Goal: Task Accomplishment & Management: Complete application form

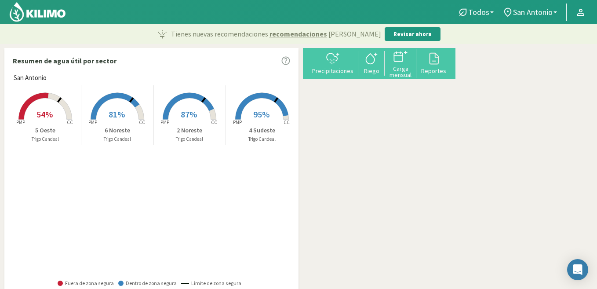
click at [189, 106] on rect at bounding box center [189, 120] width 70 height 70
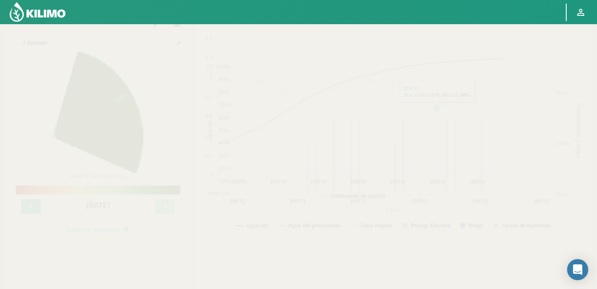
scroll to position [44, 0]
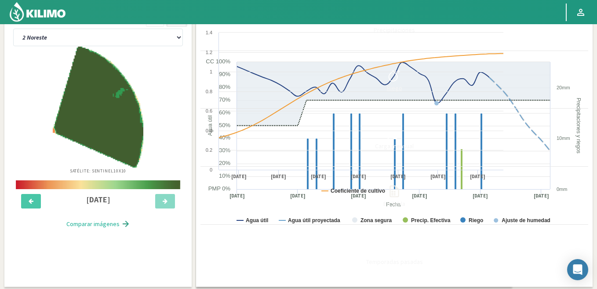
click at [402, 77] on icon at bounding box center [394, 76] width 14 height 14
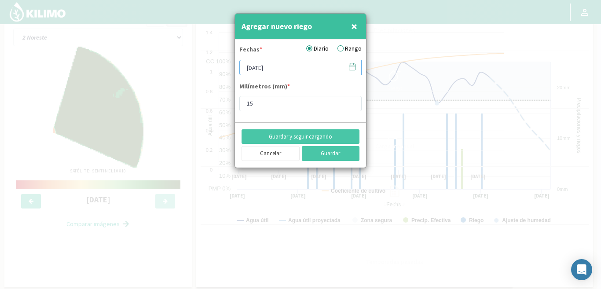
click at [308, 70] on input "[DATE]" at bounding box center [300, 67] width 122 height 15
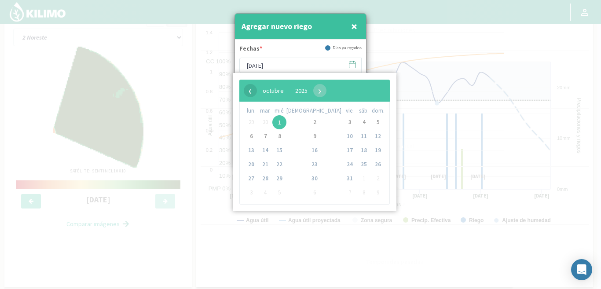
click at [248, 92] on span "‹" at bounding box center [250, 90] width 13 height 13
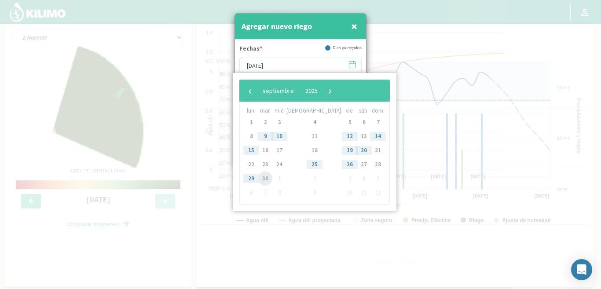
click at [268, 178] on span "30" at bounding box center [265, 179] width 14 height 14
type input "[DATE]"
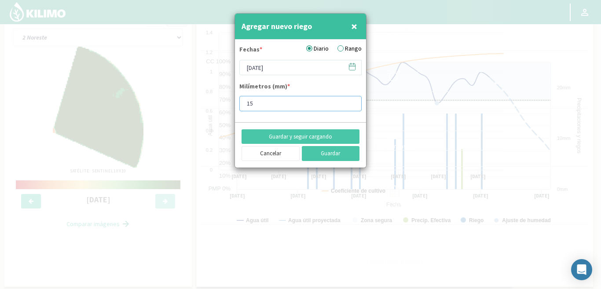
click at [259, 103] on input "15" at bounding box center [300, 103] width 122 height 15
type input "1"
type input "2"
click at [329, 158] on button "Guardar" at bounding box center [331, 153] width 58 height 15
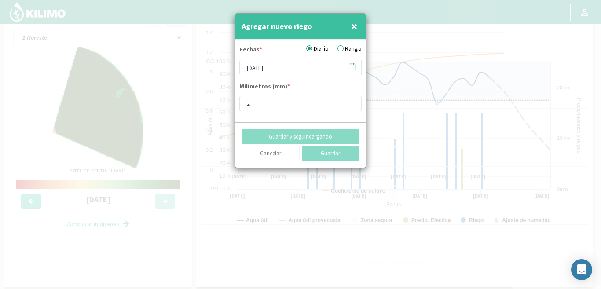
type input "[DATE]"
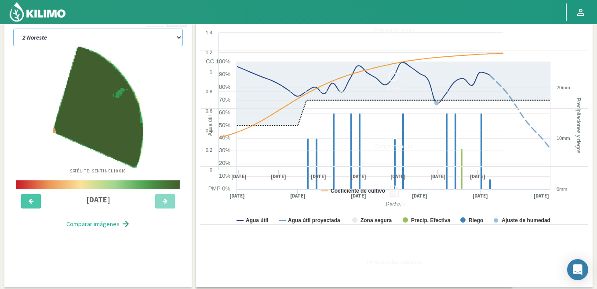
click at [101, 31] on select "2 Noreste 4 Sudeste 5 Oeste 6 Noreste" at bounding box center [98, 38] width 170 height 18
select select "1: Object"
click at [13, 29] on select "2 Noreste 4 Sudeste 5 Oeste 6 Noreste" at bounding box center [98, 38] width 170 height 18
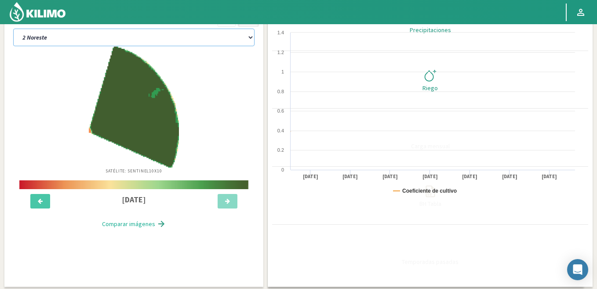
select select "2: Object"
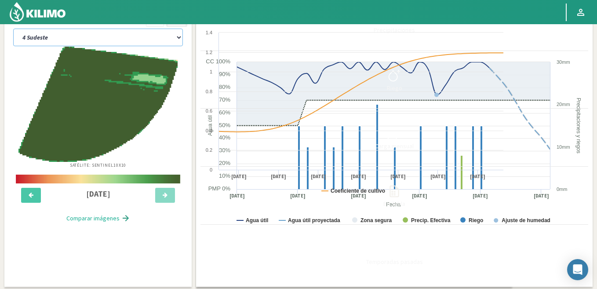
click at [103, 32] on select "2 Noreste 4 Sudeste 5 Oeste 6 Noreste" at bounding box center [98, 38] width 170 height 18
select select "6: Object"
click at [13, 29] on select "2 Noreste 4 Sudeste 5 Oeste 6 Noreste" at bounding box center [98, 38] width 170 height 18
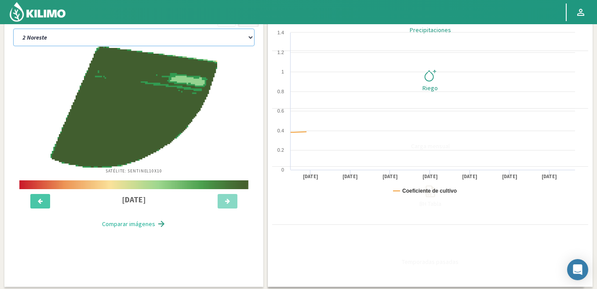
select select "4: Object"
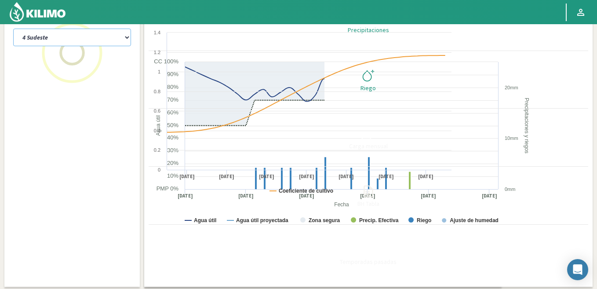
select select "10: Object"
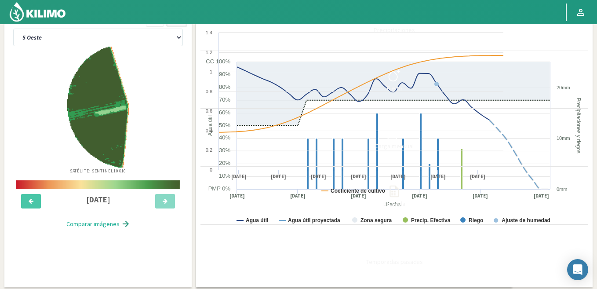
click at [402, 77] on icon at bounding box center [394, 76] width 14 height 14
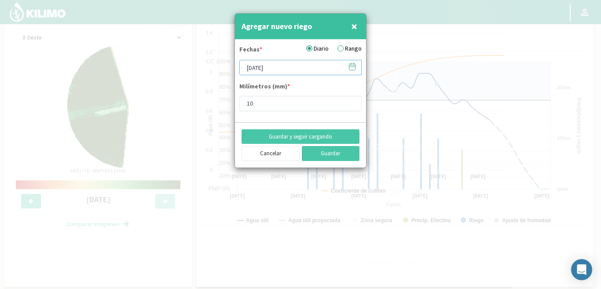
click at [304, 67] on input "[DATE]" at bounding box center [300, 67] width 122 height 15
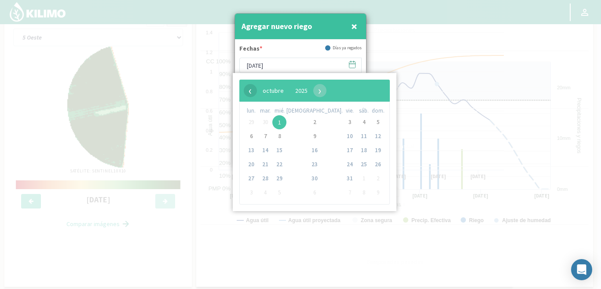
click at [251, 91] on span "‹" at bounding box center [250, 90] width 13 height 13
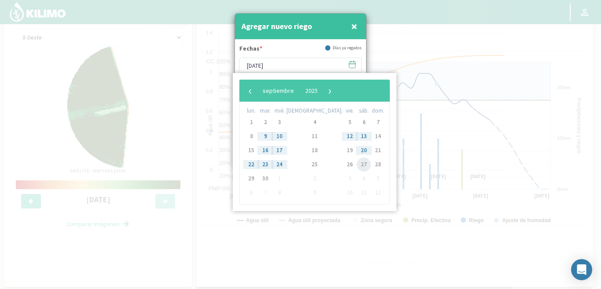
click at [357, 165] on span "27" at bounding box center [364, 164] width 14 height 14
type input "[DATE]"
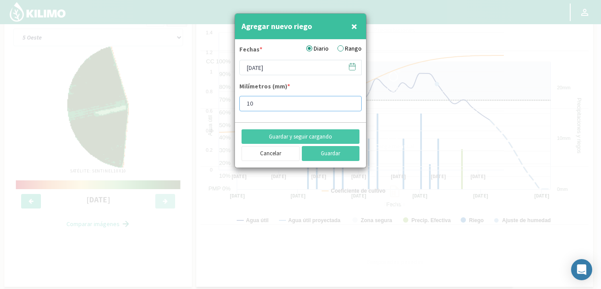
click at [267, 105] on input "10" at bounding box center [300, 103] width 122 height 15
type input "1"
type input "5"
click at [346, 157] on button "Guardar" at bounding box center [331, 153] width 58 height 15
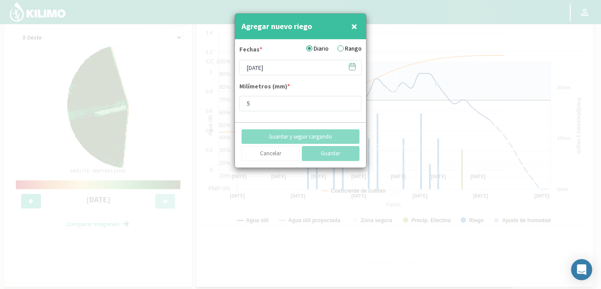
type input "[DATE]"
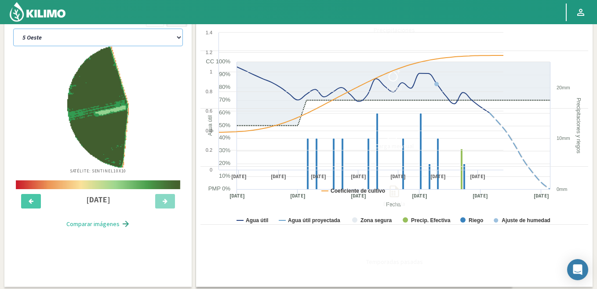
click at [100, 32] on select "2 Noreste 4 Sudeste 5 Oeste 6 Noreste" at bounding box center [98, 38] width 170 height 18
select select "11: Object"
click at [13, 29] on select "2 Noreste 4 Sudeste 5 Oeste 6 Noreste" at bounding box center [98, 38] width 170 height 18
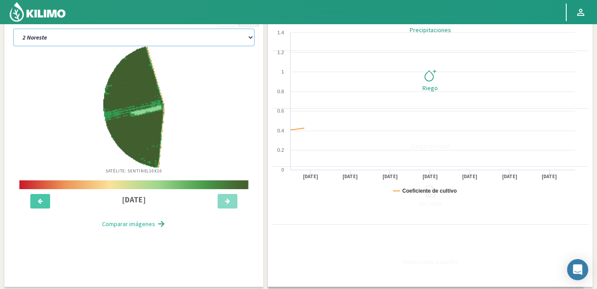
select select "6: Object"
select select "15: Object"
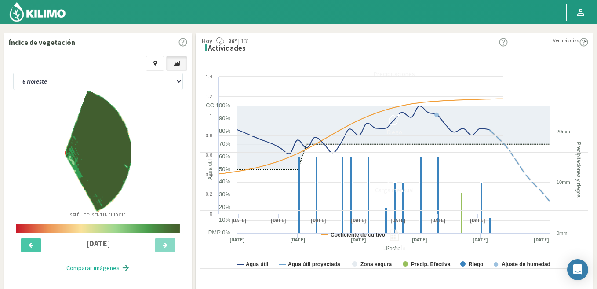
click at [41, 15] on img at bounding box center [38, 11] width 58 height 21
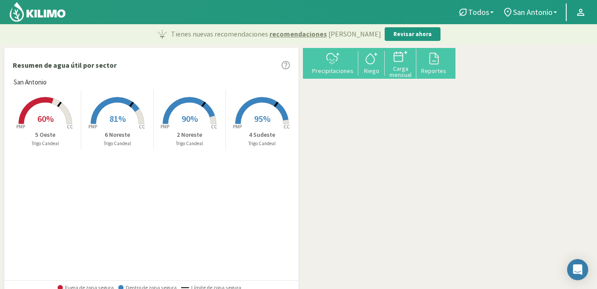
click at [43, 103] on rect at bounding box center [45, 125] width 70 height 70
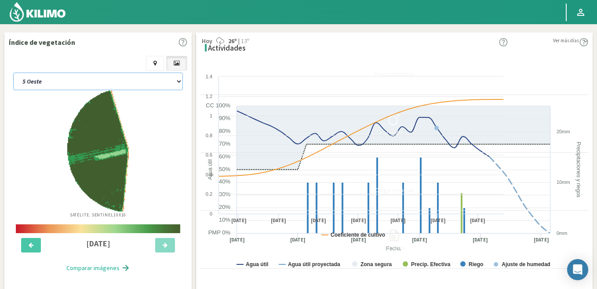
click at [101, 74] on select "2 Noreste 4 Sudeste 5 Oeste 6 Noreste" at bounding box center [98, 82] width 170 height 18
select select "0: Object"
click at [13, 73] on select "2 Noreste 4 Sudeste 5 Oeste 6 Noreste" at bounding box center [98, 82] width 170 height 18
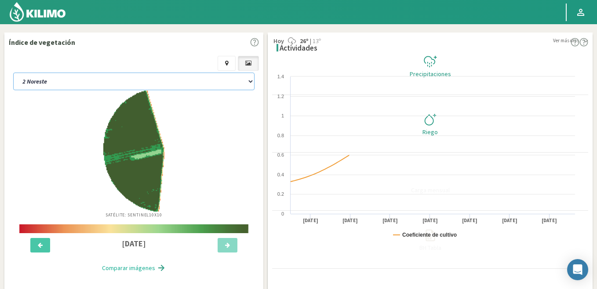
select select "2: Object"
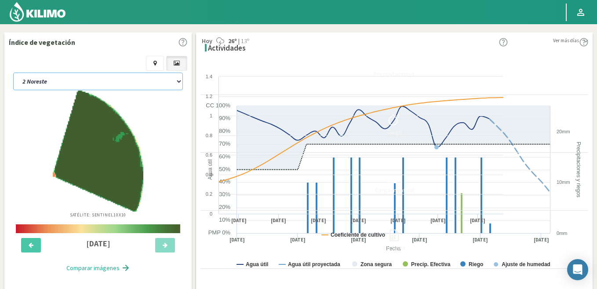
click at [101, 77] on select "2 Noreste 4 Sudeste 5 Oeste 6 Noreste" at bounding box center [98, 82] width 170 height 18
click at [13, 73] on select "2 Noreste 4 Sudeste 5 Oeste 6 Noreste" at bounding box center [98, 82] width 170 height 18
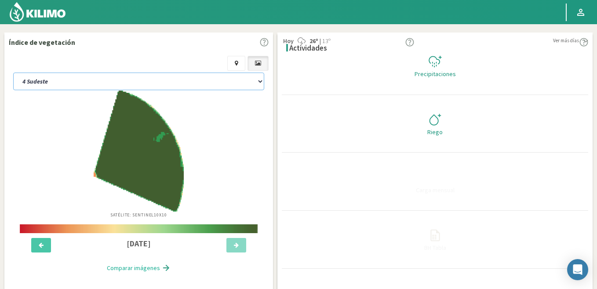
select select "4: Object"
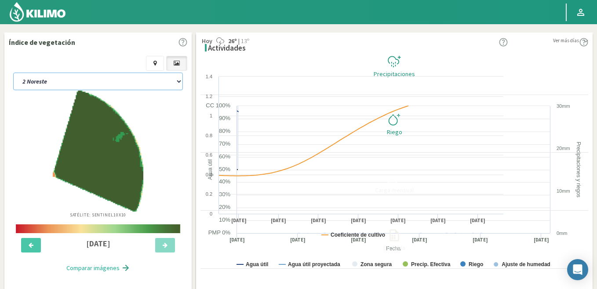
select select "4: Object"
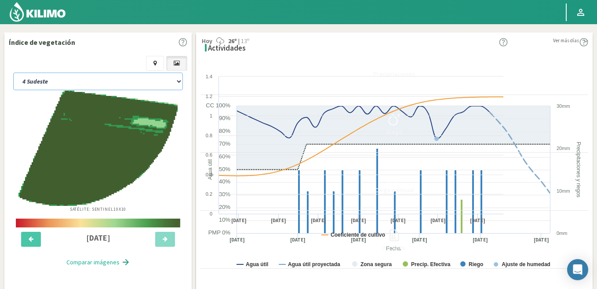
click at [101, 76] on select "2 Noreste 4 Sudeste 5 Oeste 6 Noreste" at bounding box center [98, 82] width 170 height 18
select select "11: Object"
click at [13, 73] on select "2 Noreste 4 Sudeste 5 Oeste 6 Noreste" at bounding box center [98, 82] width 170 height 18
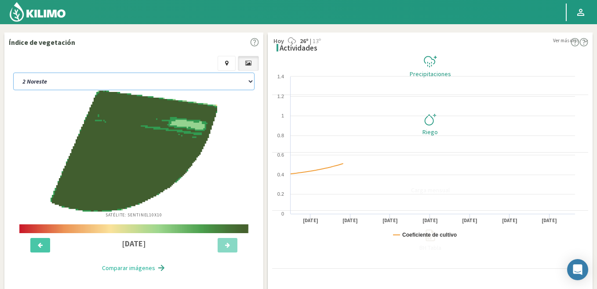
select select "6: Object"
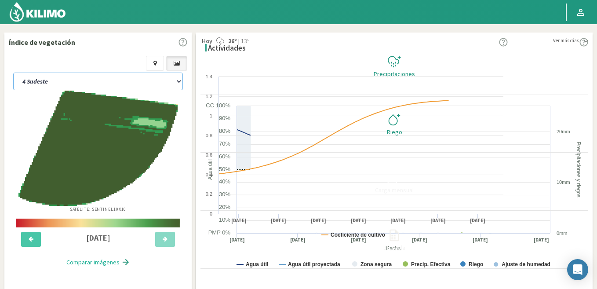
select select "15: Object"
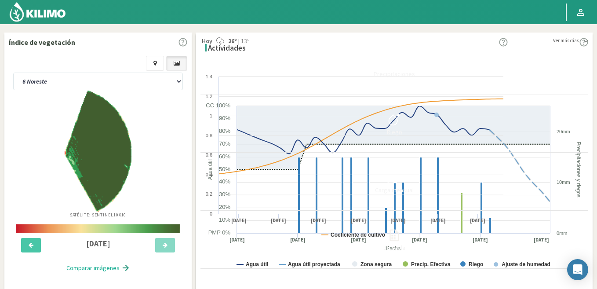
click at [402, 118] on icon at bounding box center [394, 120] width 14 height 14
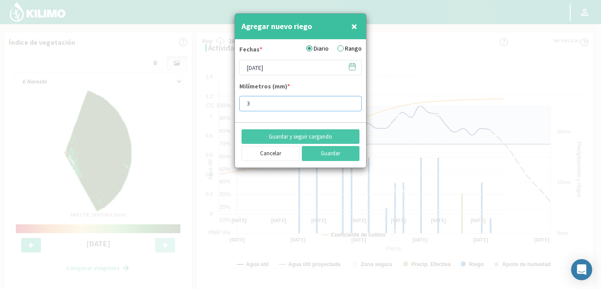
click at [262, 106] on input "3" at bounding box center [300, 103] width 122 height 15
type input "10"
click at [338, 157] on button "Guardar" at bounding box center [331, 153] width 58 height 15
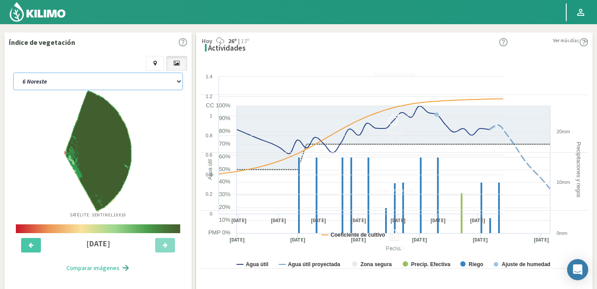
click at [103, 75] on select "2 Noreste 4 Sudeste 5 Oeste 6 Noreste" at bounding box center [98, 82] width 170 height 18
select select "12: Object"
click at [13, 73] on select "2 Noreste 4 Sudeste 5 Oeste 6 Noreste" at bounding box center [98, 82] width 170 height 18
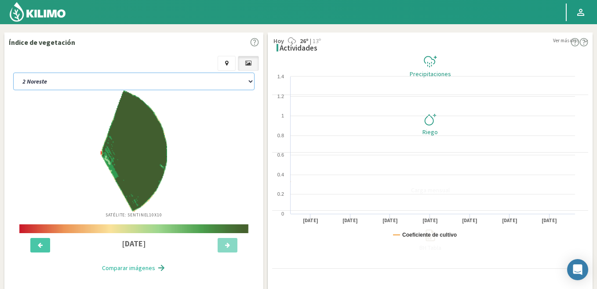
select select "8: Object"
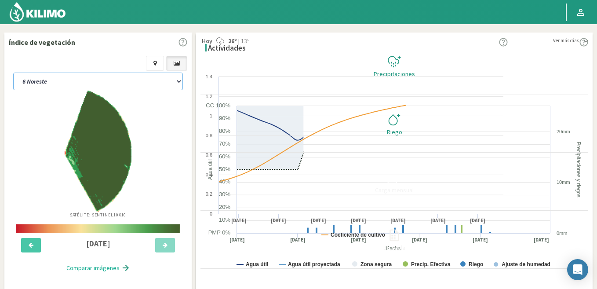
select select "16: Object"
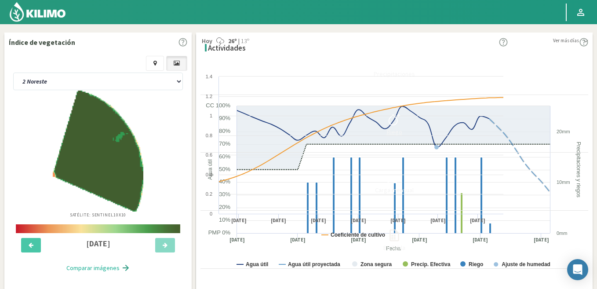
click at [398, 120] on icon at bounding box center [393, 120] width 8 height 10
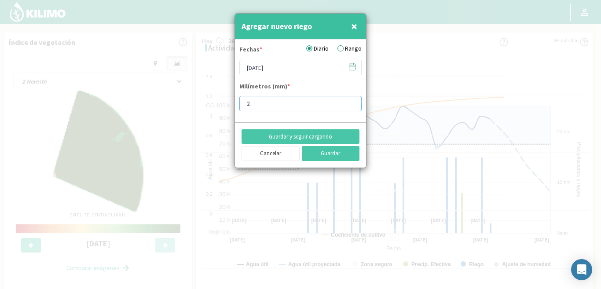
click at [261, 105] on input "2" at bounding box center [300, 103] width 122 height 15
type input "10"
click at [329, 156] on button "Guardar" at bounding box center [331, 153] width 58 height 15
